Goal: Find contact information: Find contact information

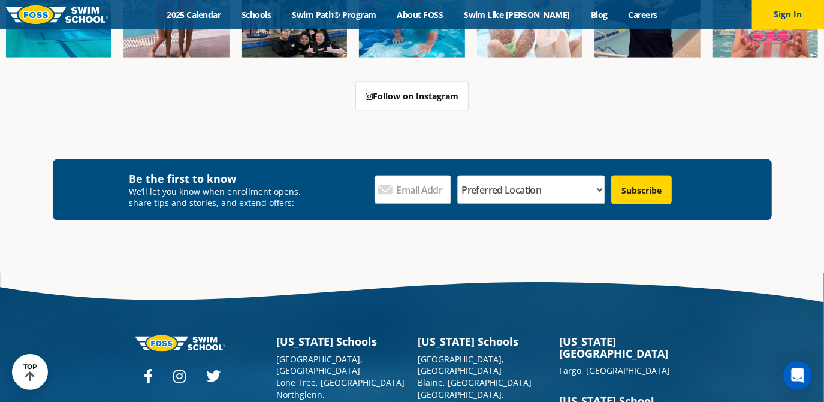
scroll to position [4344, 0]
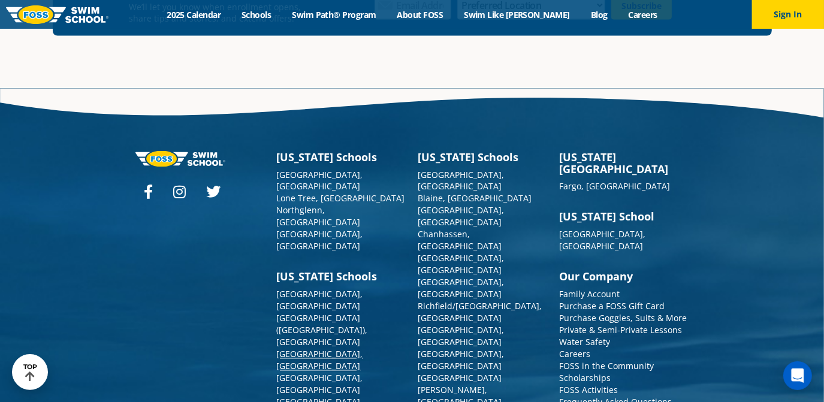
click at [310, 349] on link "[GEOGRAPHIC_DATA], [GEOGRAPHIC_DATA]" at bounding box center [320, 360] width 86 height 23
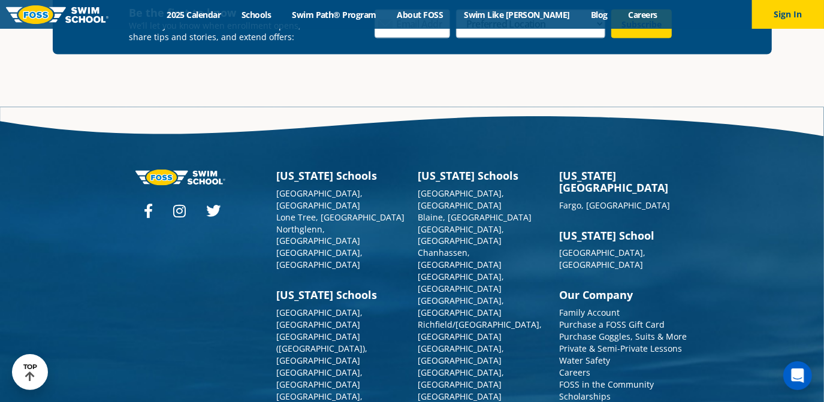
scroll to position [4298, 0]
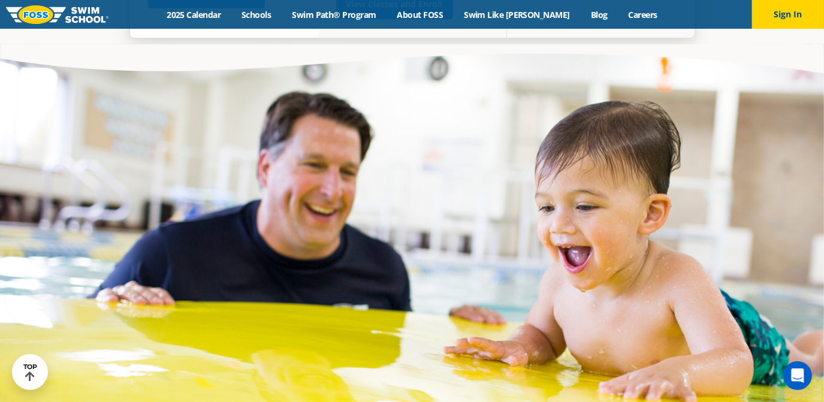
scroll to position [4310, 0]
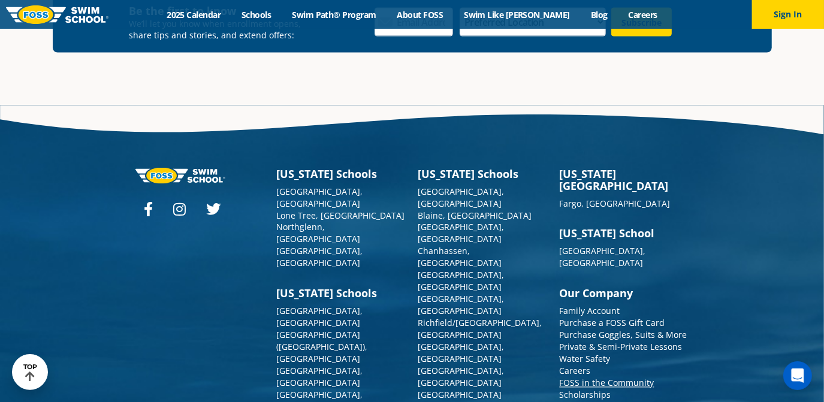
click at [621, 377] on link "FOSS in the Community" at bounding box center [606, 382] width 95 height 11
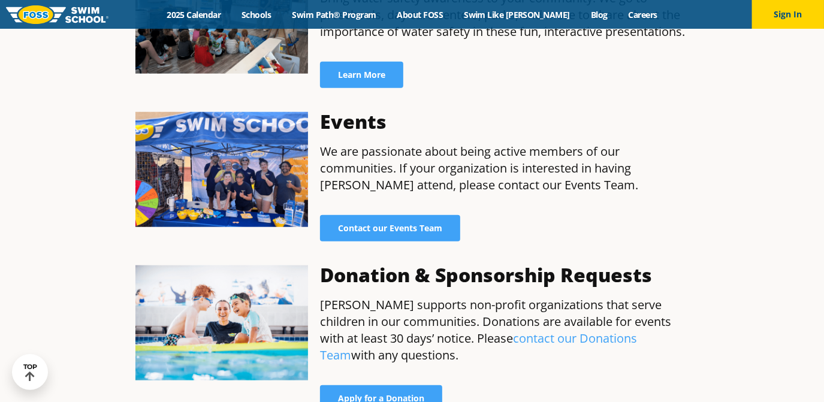
scroll to position [741, 0]
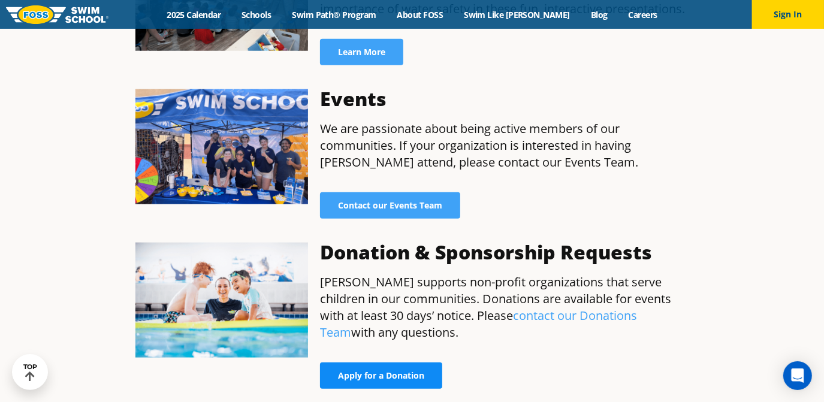
click at [420, 371] on span "Apply for a Donation" at bounding box center [381, 375] width 86 height 8
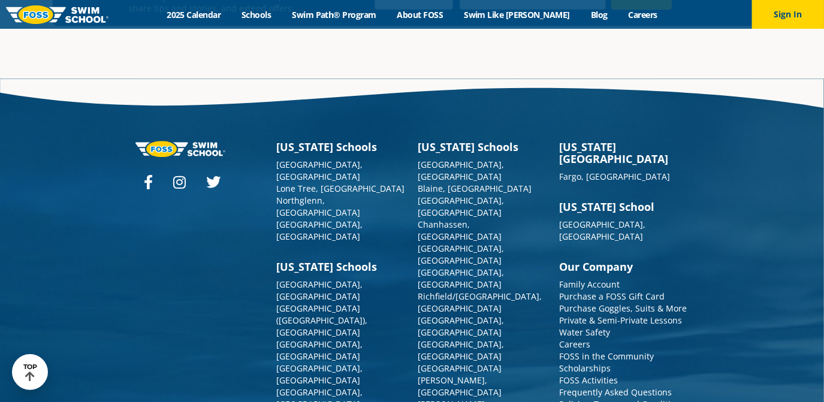
scroll to position [2264, 0]
click at [307, 159] on link "[GEOGRAPHIC_DATA], [GEOGRAPHIC_DATA]" at bounding box center [320, 170] width 86 height 23
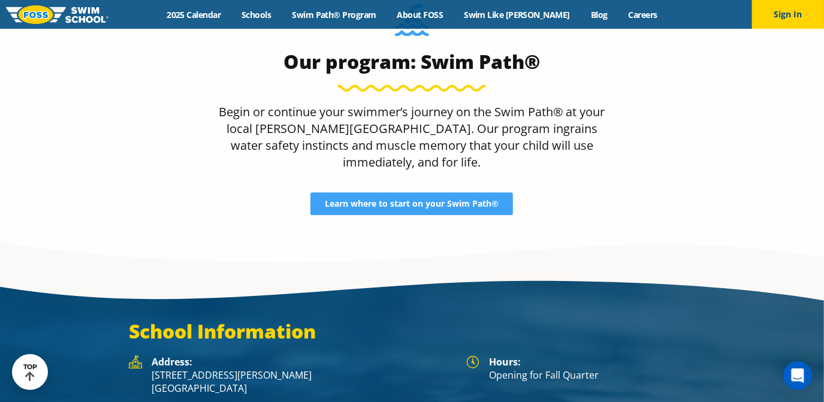
scroll to position [1685, 0]
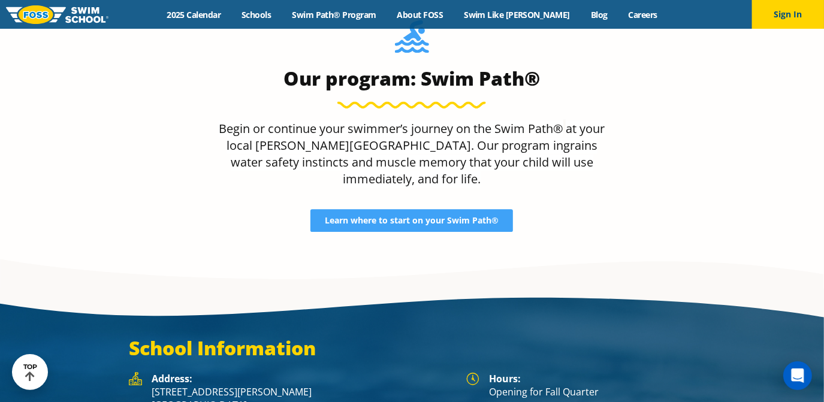
drag, startPoint x: 277, startPoint y: 362, endPoint x: 204, endPoint y: 357, distance: 72.6
copy p "[PHONE_NUMBER]"
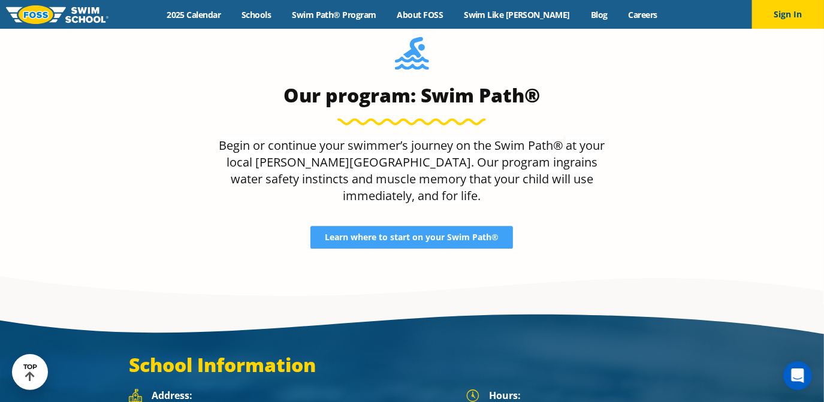
drag, startPoint x: 255, startPoint y: 325, endPoint x: 149, endPoint y: 308, distance: 107.9
copy p "[STREET_ADDRESS][PERSON_NAME]"
